Goal: Information Seeking & Learning: Learn about a topic

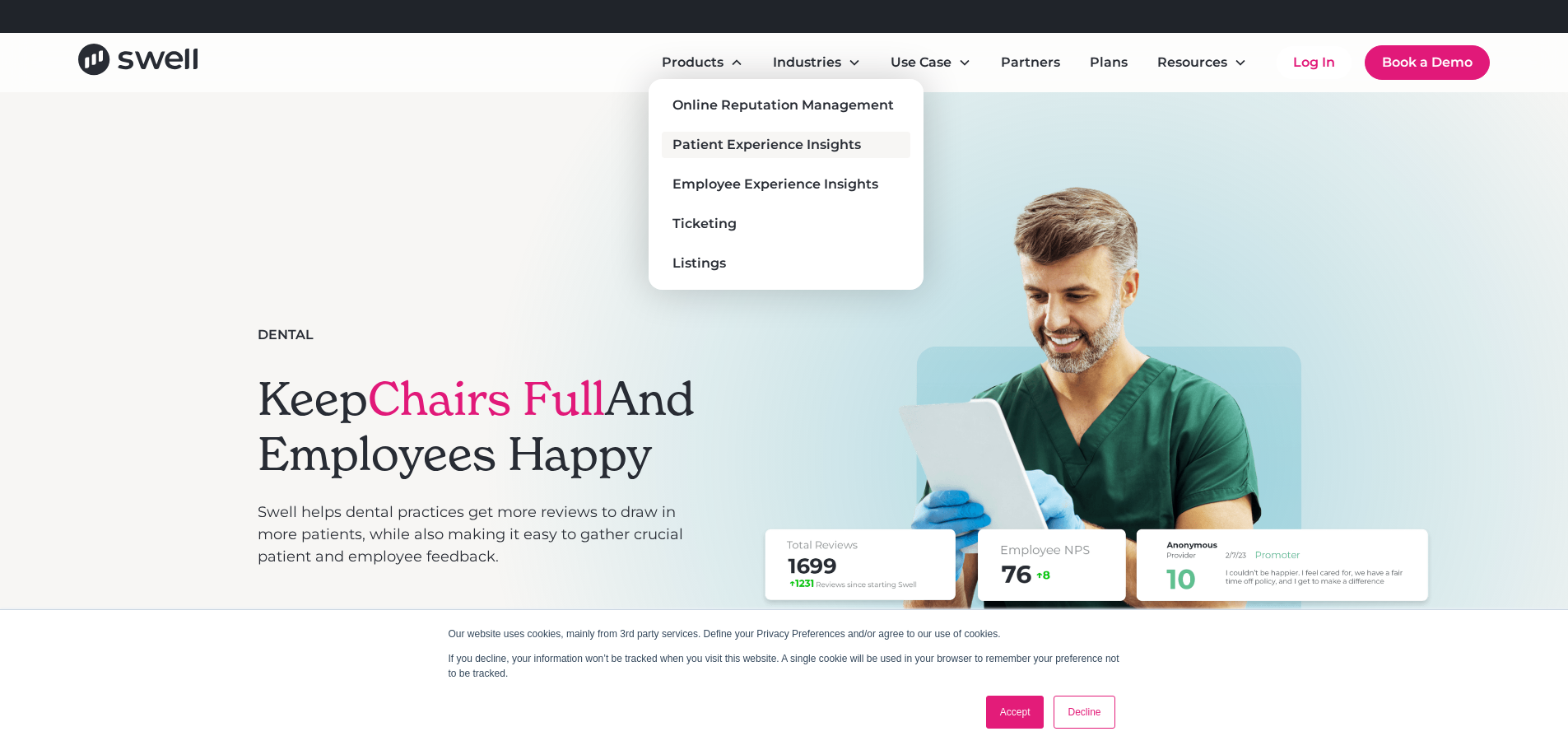
click at [799, 142] on div "Patient Experience Insights" at bounding box center [767, 144] width 188 height 20
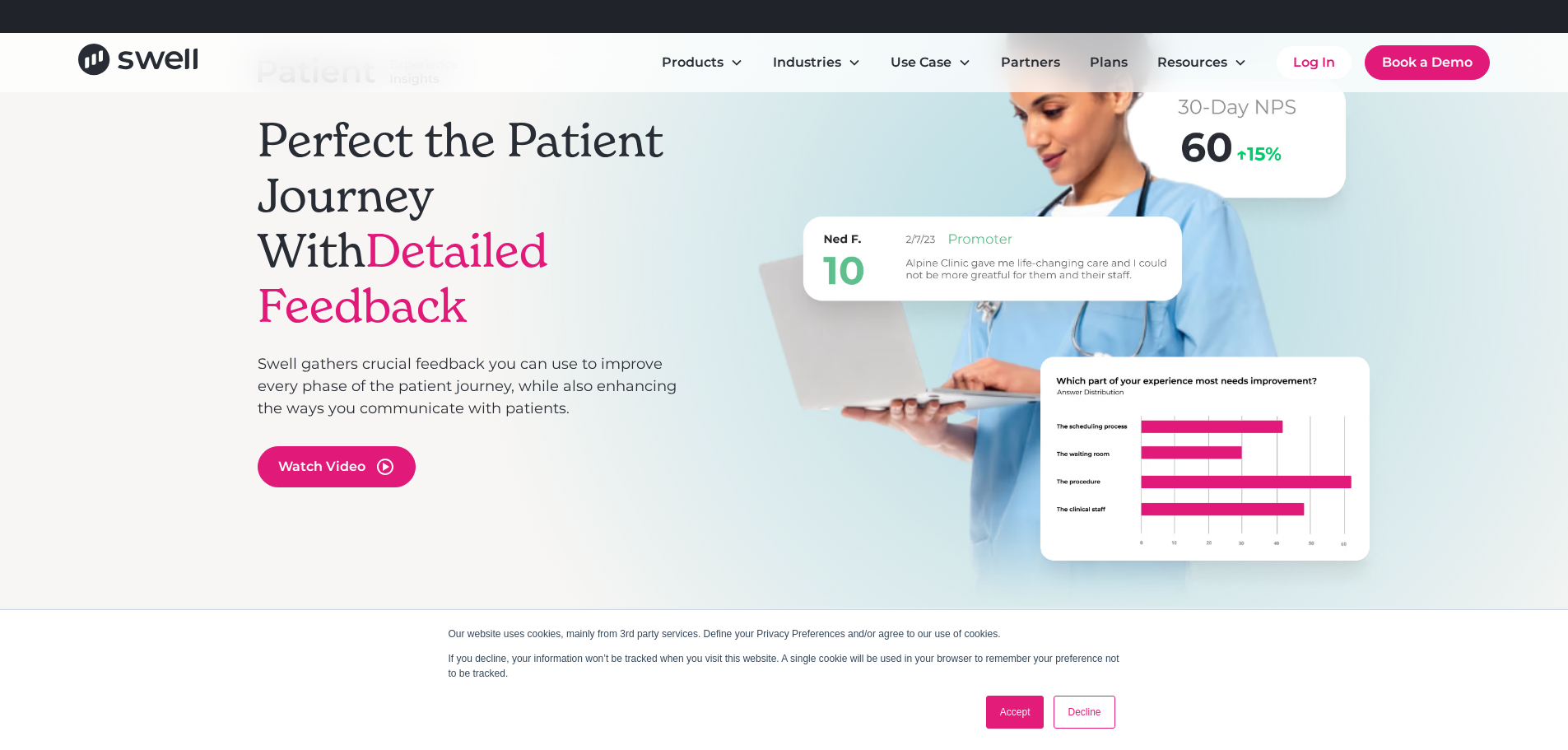
scroll to position [329, 0]
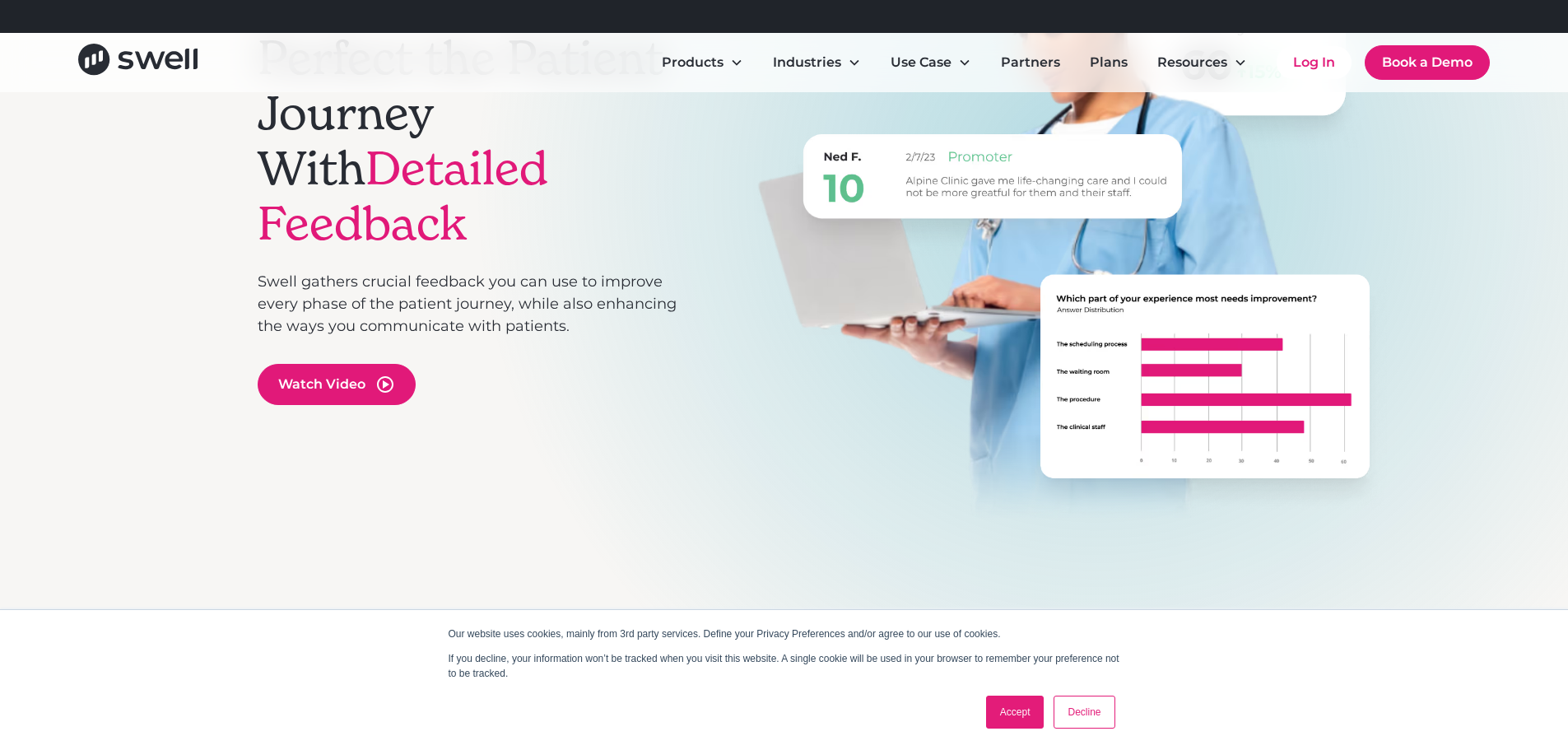
click at [1020, 717] on link "Accept" at bounding box center [1015, 712] width 58 height 33
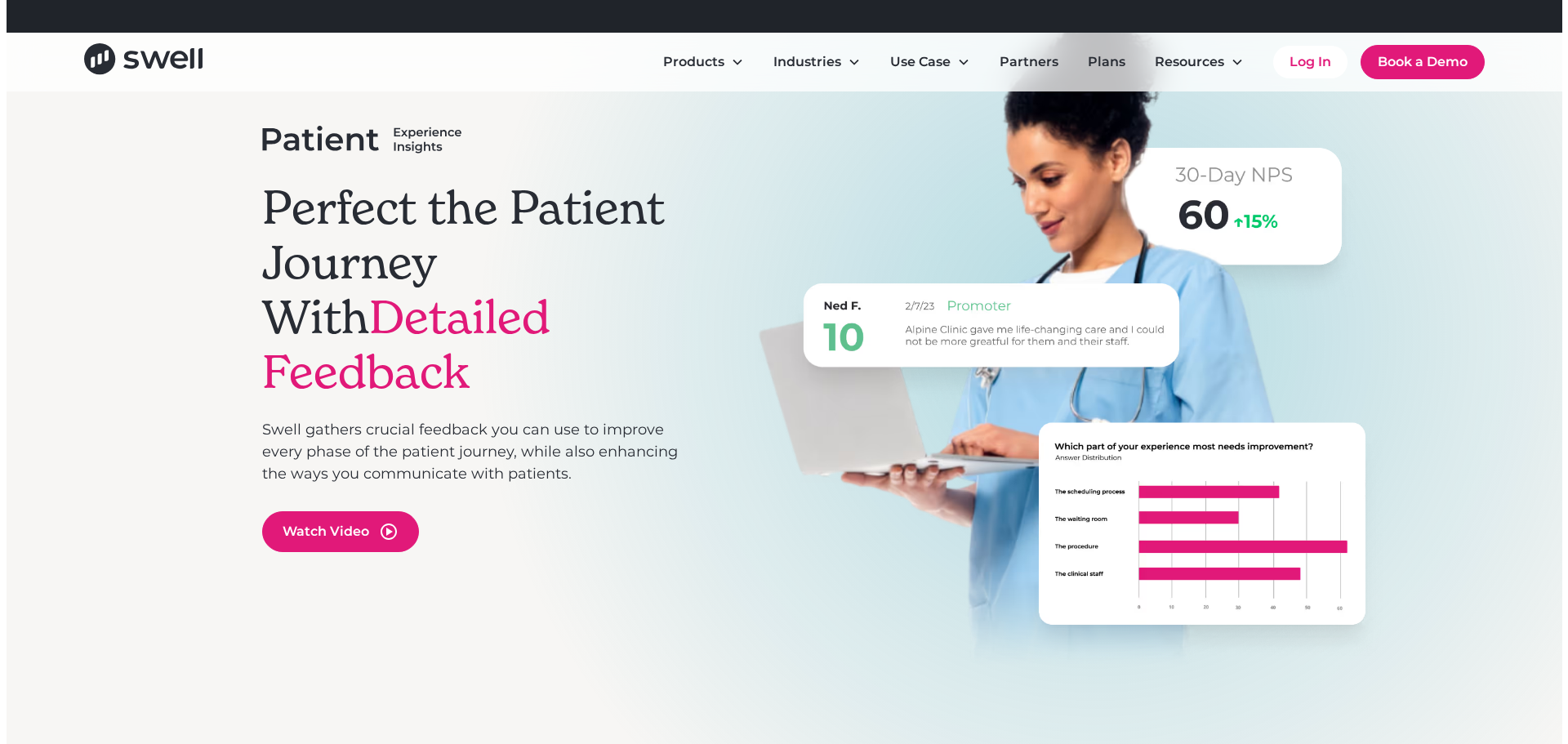
scroll to position [164, 0]
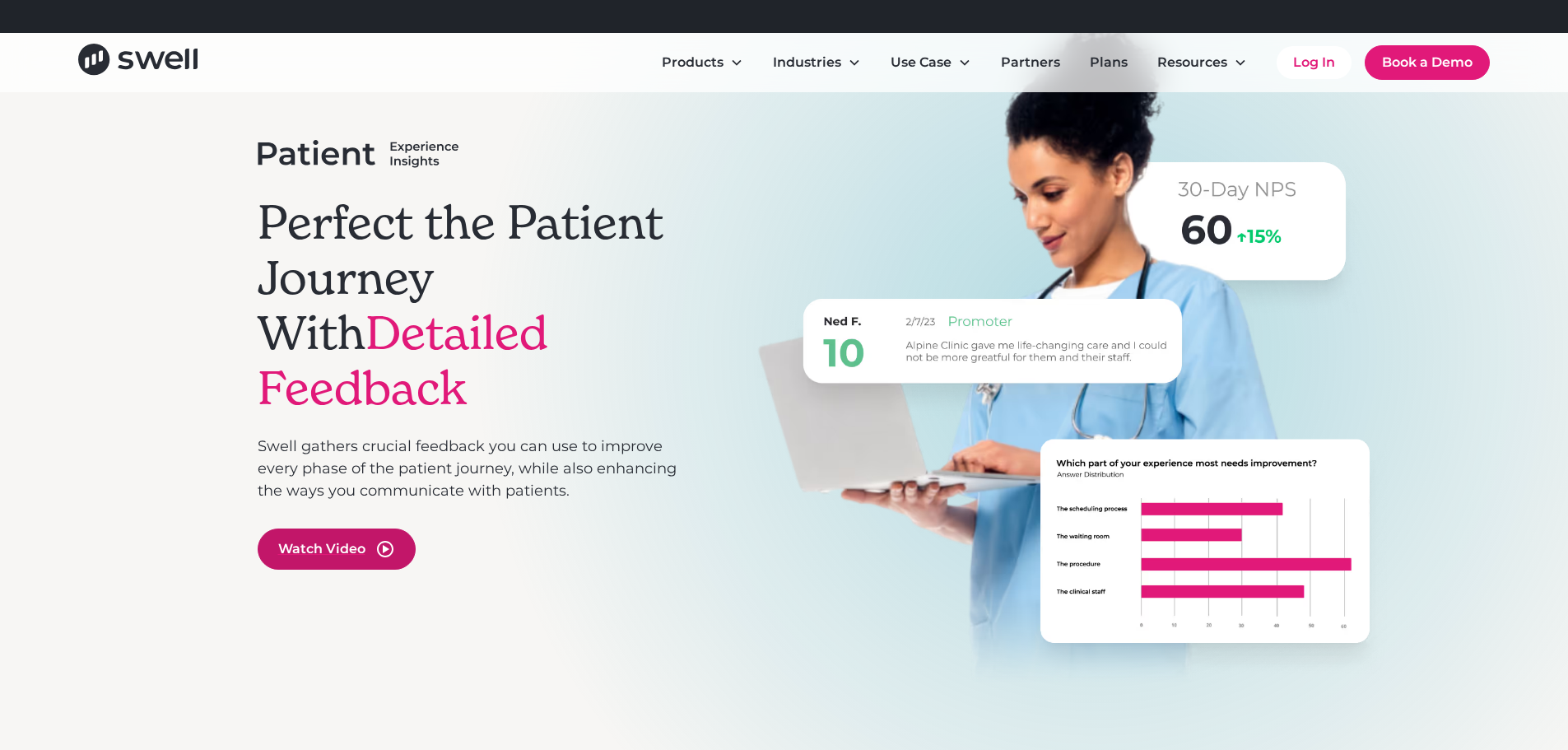
click at [371, 529] on div "Watch Video" at bounding box center [336, 549] width 158 height 41
